Goal: Task Accomplishment & Management: Use online tool/utility

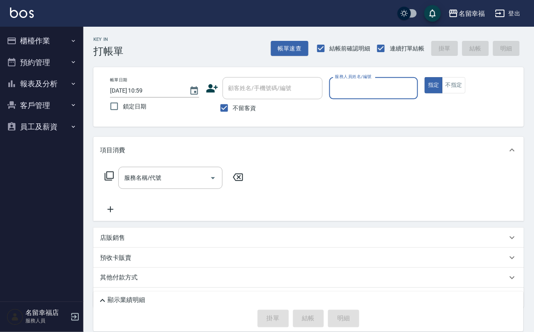
click at [29, 41] on button "櫃檯作業" at bounding box center [41, 41] width 77 height 22
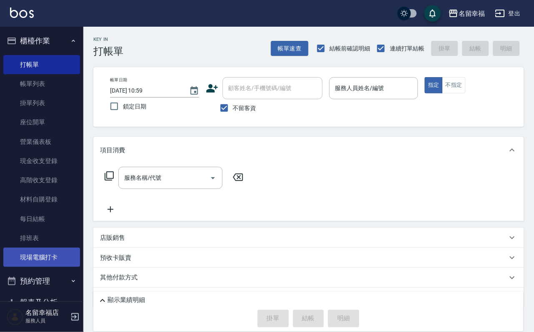
click at [30, 267] on link "現場電腦打卡" at bounding box center [41, 256] width 77 height 19
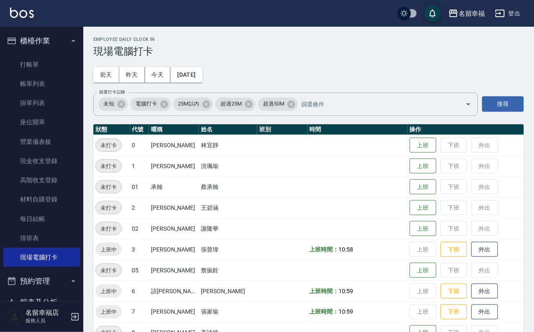
click at [58, 57] on ul "打帳單 帳單列表 掛單列表 座位開單 營業儀表板 現金收支登錄 高階收支登錄 材料自購登錄 每日結帳 排班表 現場電腦打卡" at bounding box center [41, 161] width 77 height 219
click at [58, 65] on link "打帳單" at bounding box center [41, 64] width 77 height 19
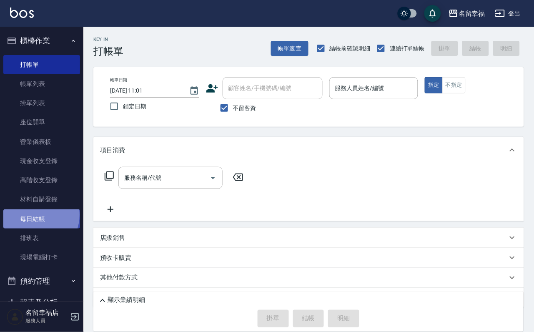
click at [34, 228] on link "每日結帳" at bounding box center [41, 218] width 77 height 19
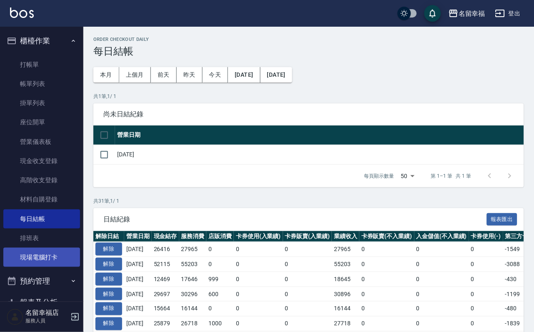
click at [60, 267] on link "現場電腦打卡" at bounding box center [41, 256] width 77 height 19
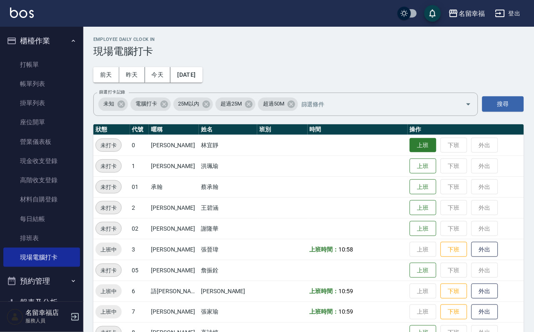
click at [415, 142] on button "上班" at bounding box center [423, 145] width 27 height 15
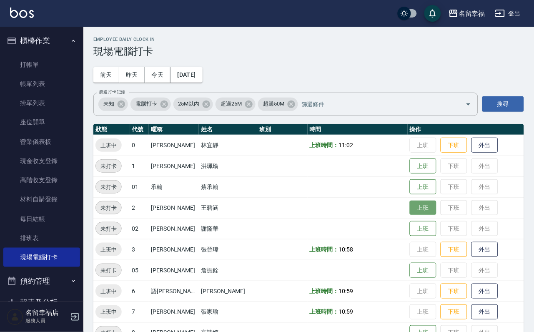
click at [414, 210] on button "上班" at bounding box center [423, 207] width 27 height 15
